Goal: Check status: Check status

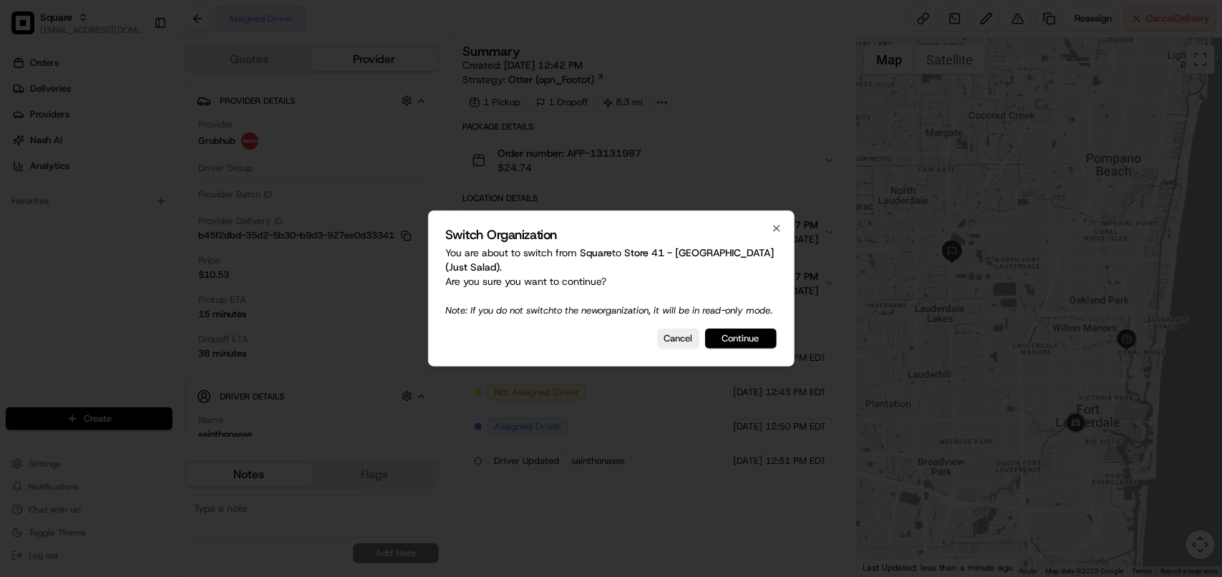
click at [756, 349] on button "Continue" at bounding box center [741, 339] width 72 height 20
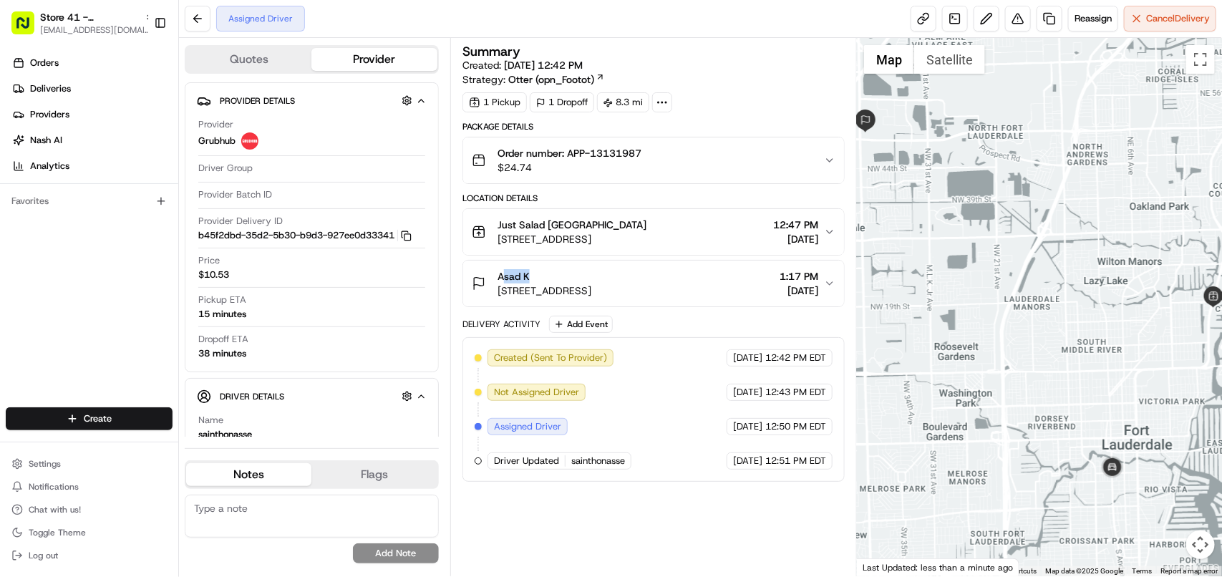
drag, startPoint x: 555, startPoint y: 276, endPoint x: 501, endPoint y: 276, distance: 53.7
click at [501, 276] on div "Asad K" at bounding box center [545, 276] width 94 height 14
